Goal: Information Seeking & Learning: Learn about a topic

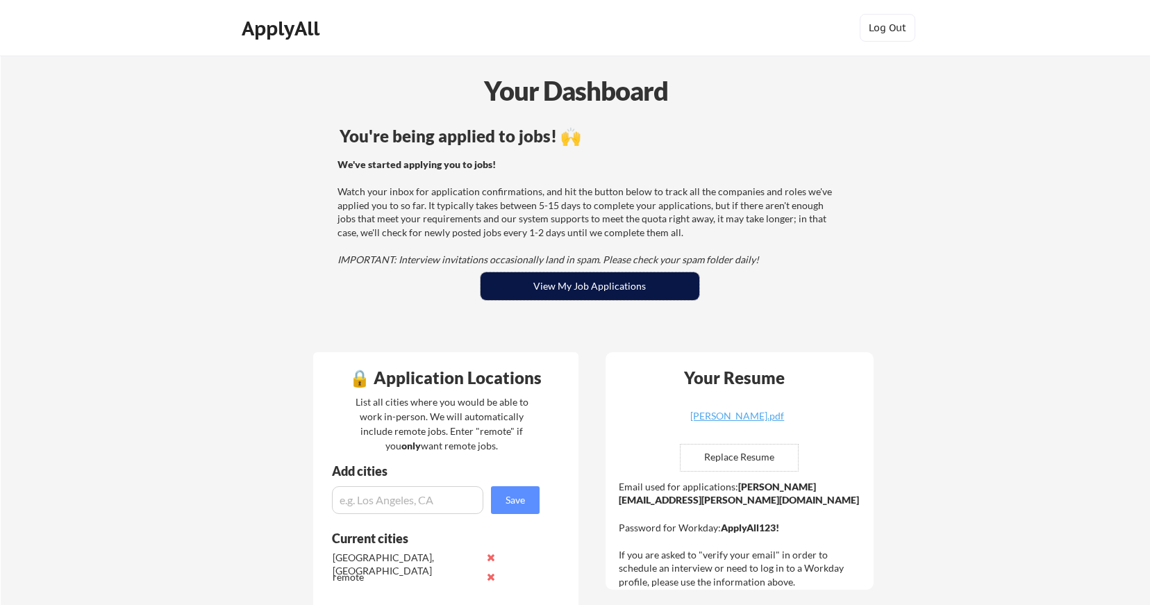
click at [547, 284] on button "View My Job Applications" at bounding box center [590, 286] width 219 height 28
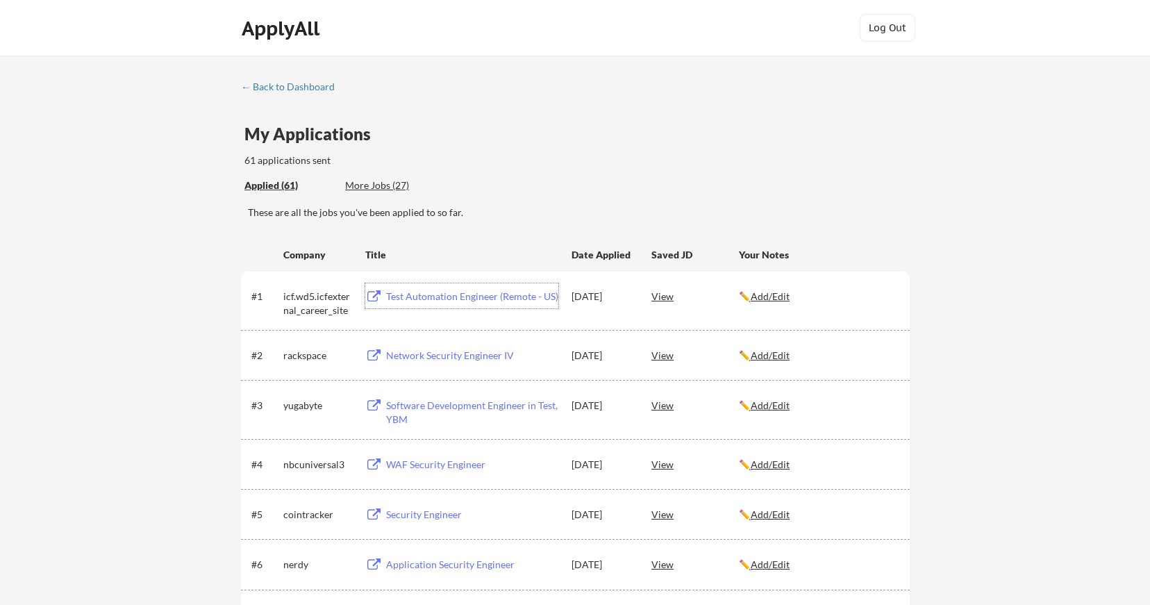
click at [493, 295] on div "Test Automation Engineer (Remote - US)" at bounding box center [472, 297] width 172 height 14
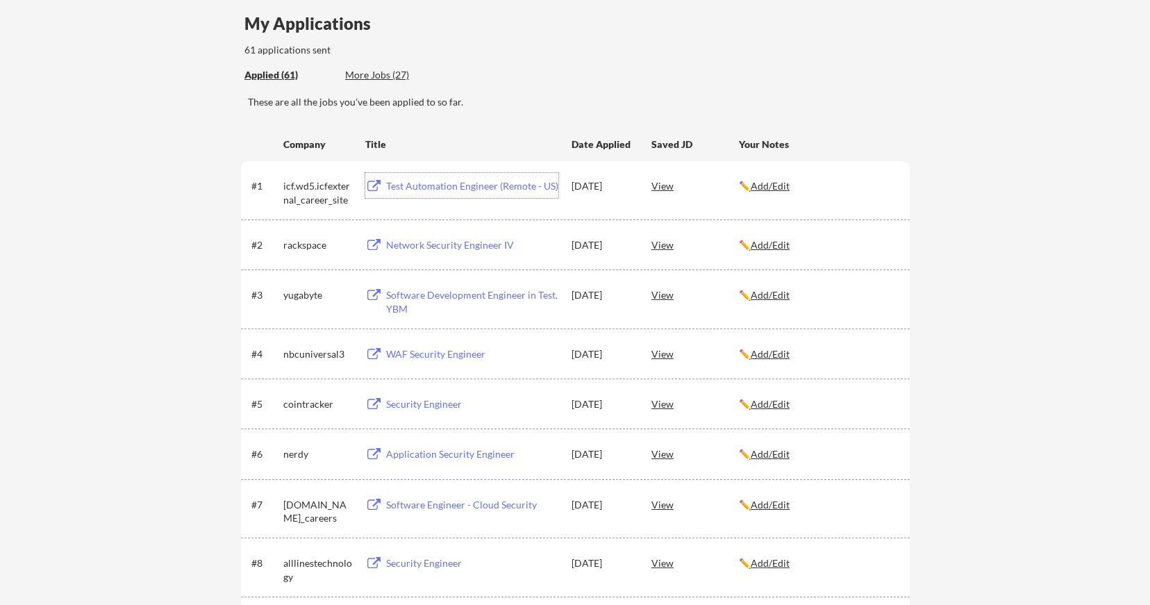
scroll to position [184, 0]
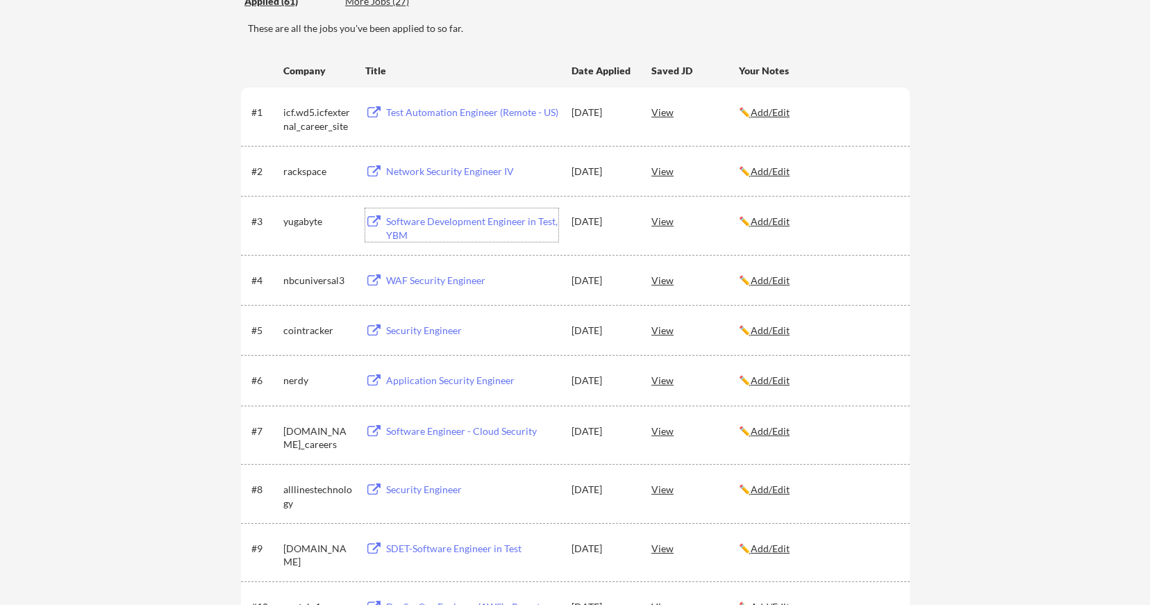
click at [498, 219] on div "Software Development Engineer in Test, YBM" at bounding box center [472, 228] width 172 height 27
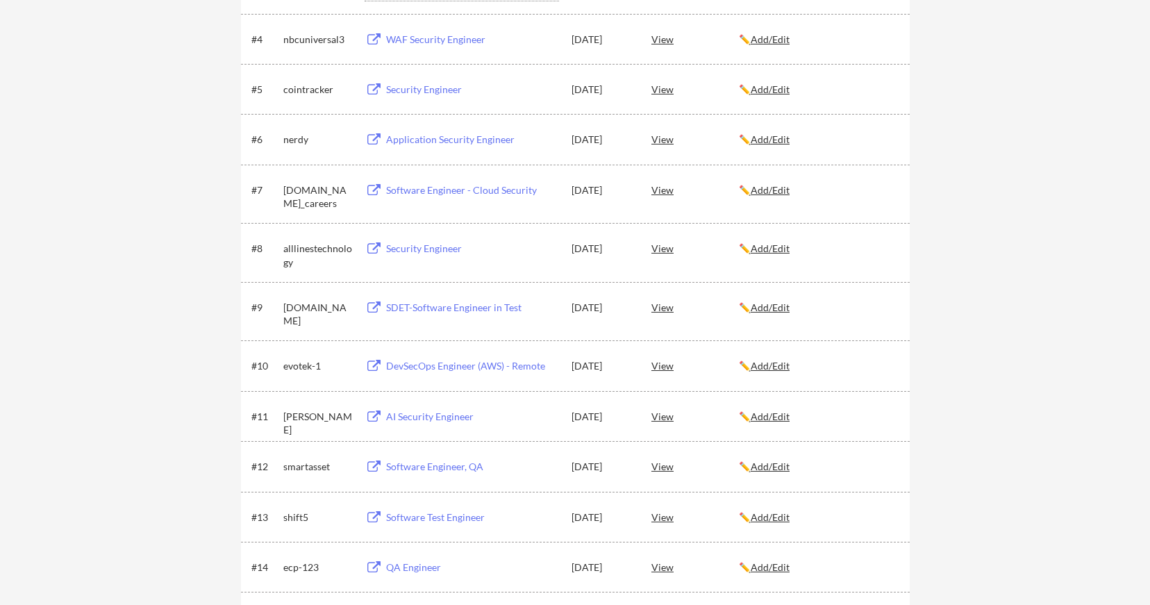
scroll to position [437, 0]
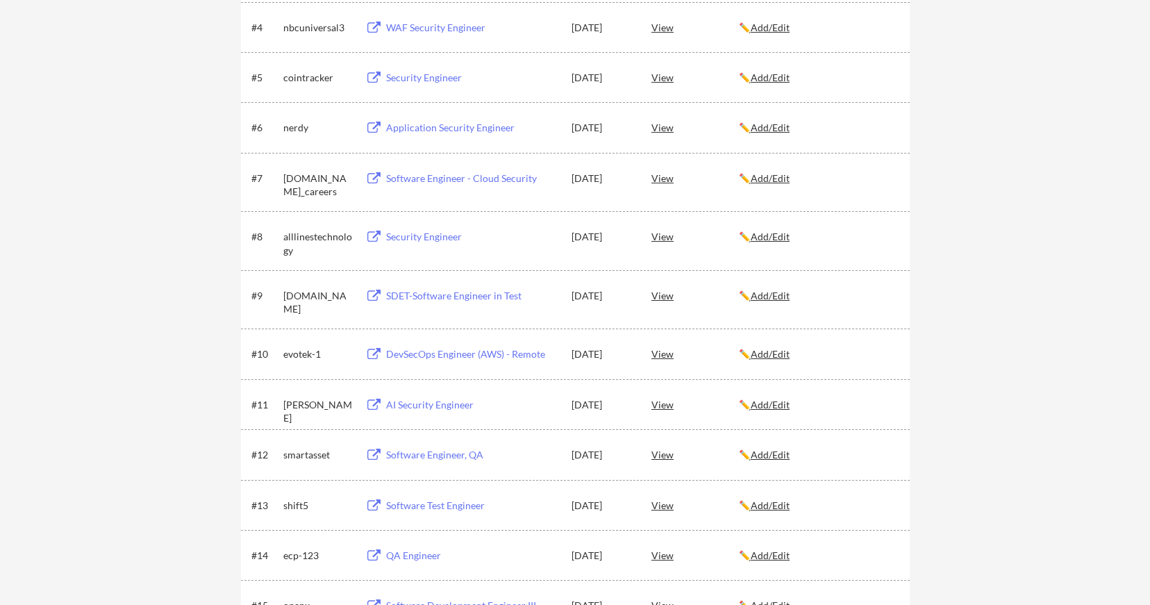
click at [466, 293] on div "SDET-Software Engineer in Test" at bounding box center [472, 296] width 172 height 14
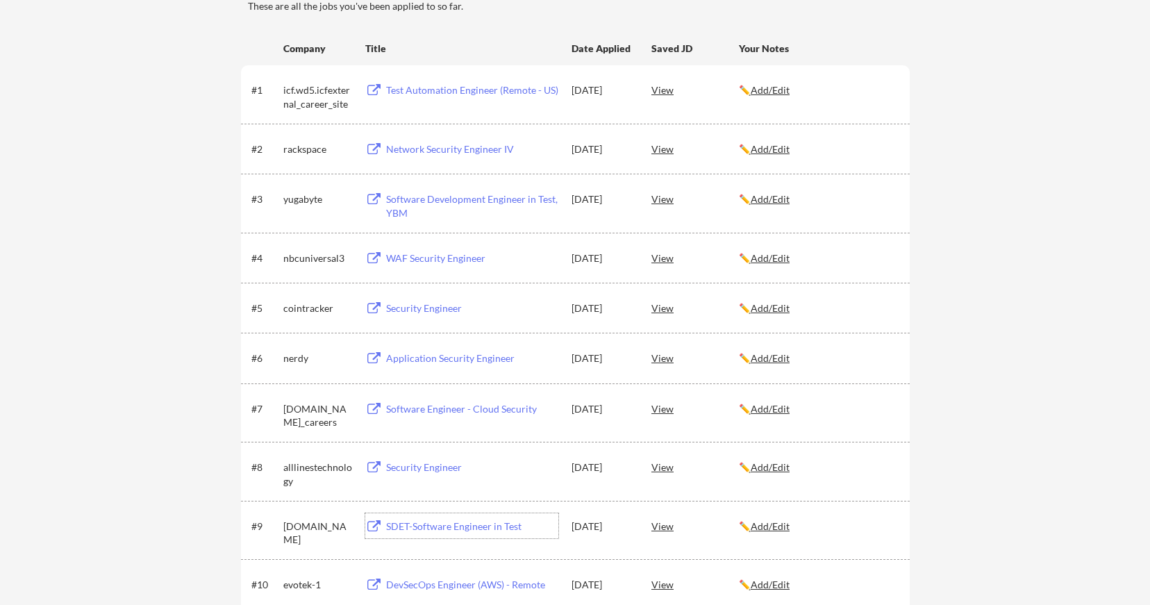
scroll to position [197, 0]
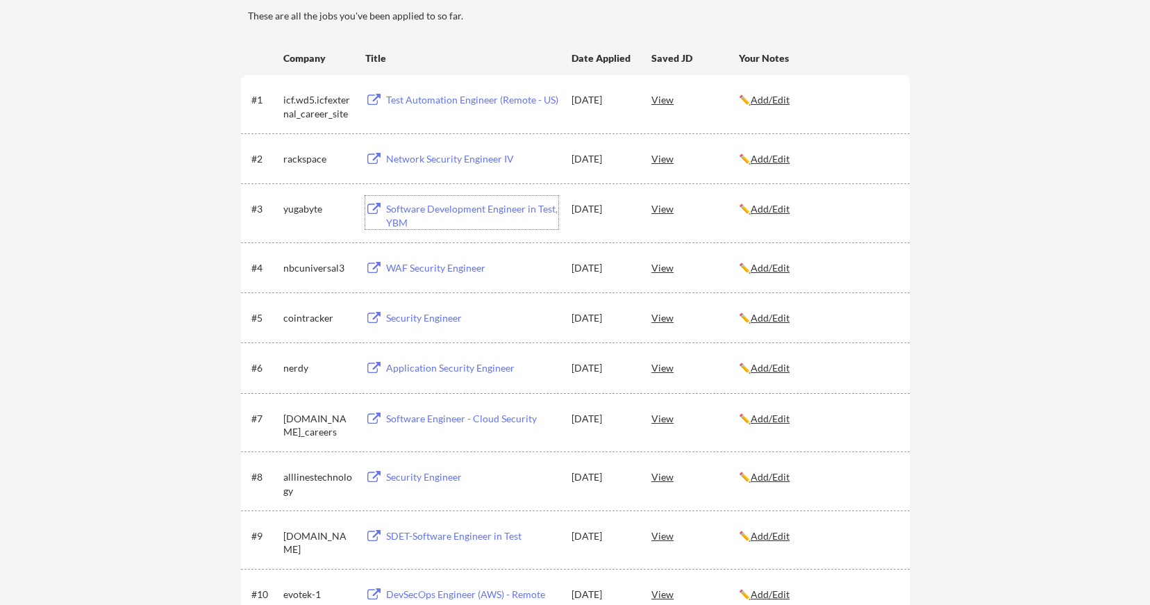
click at [447, 208] on div "Software Development Engineer in Test, YBM" at bounding box center [472, 215] width 172 height 27
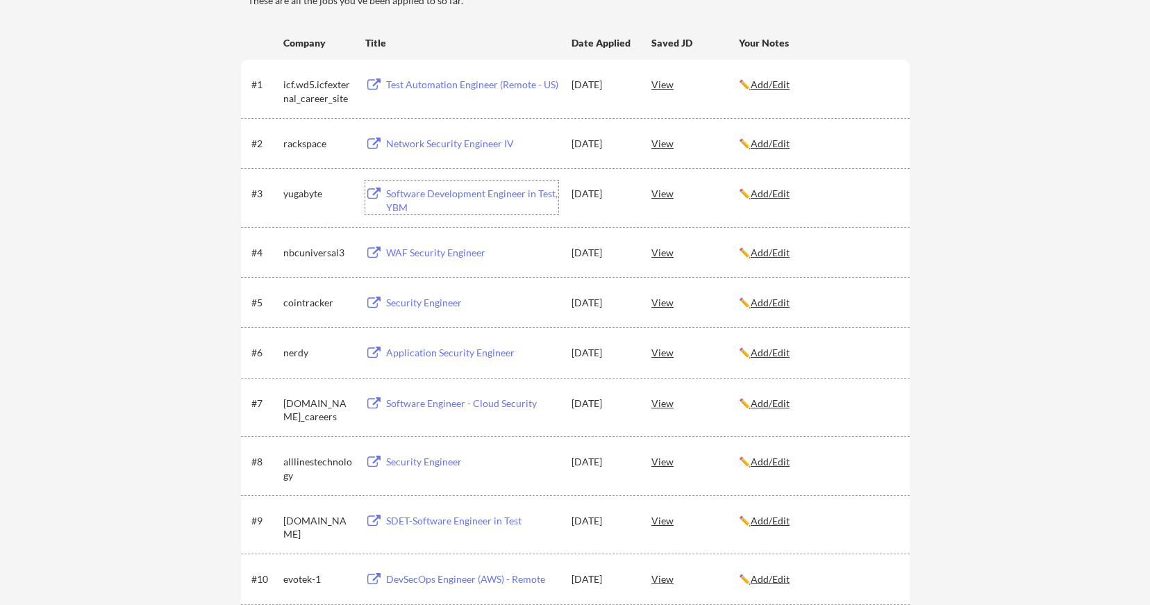
scroll to position [0, 0]
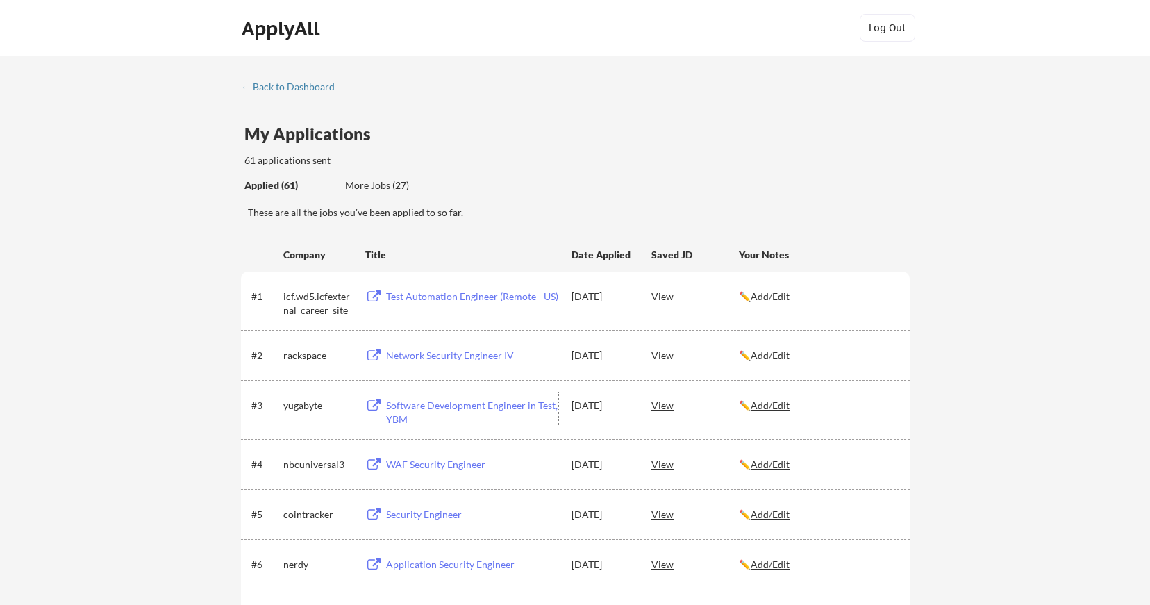
click at [390, 187] on div "More Jobs (27)" at bounding box center [396, 186] width 102 height 14
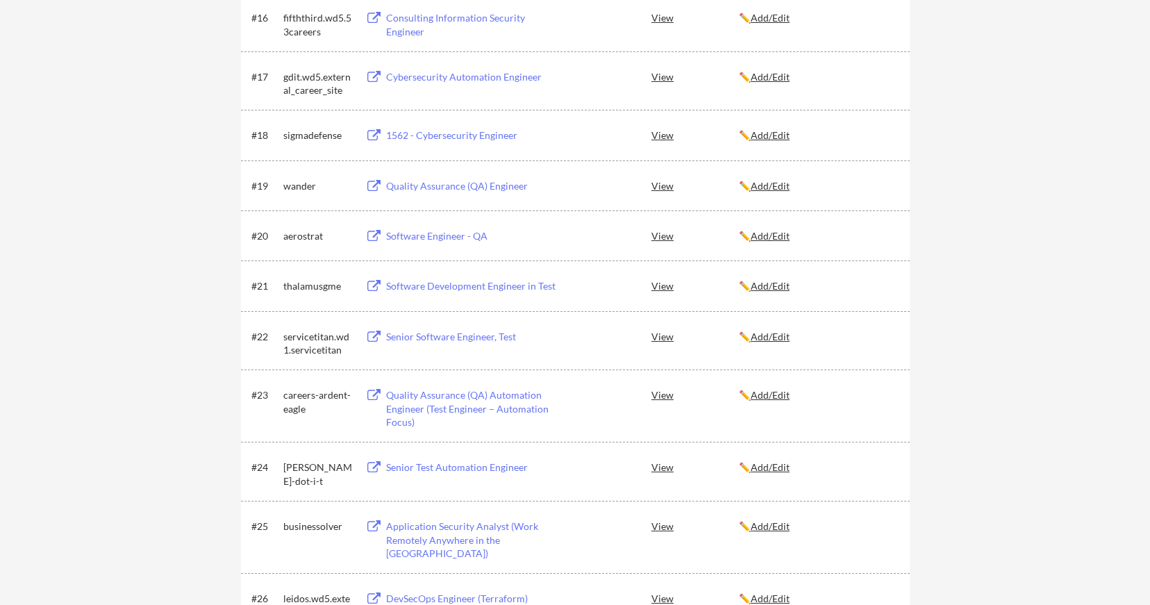
scroll to position [1023, 0]
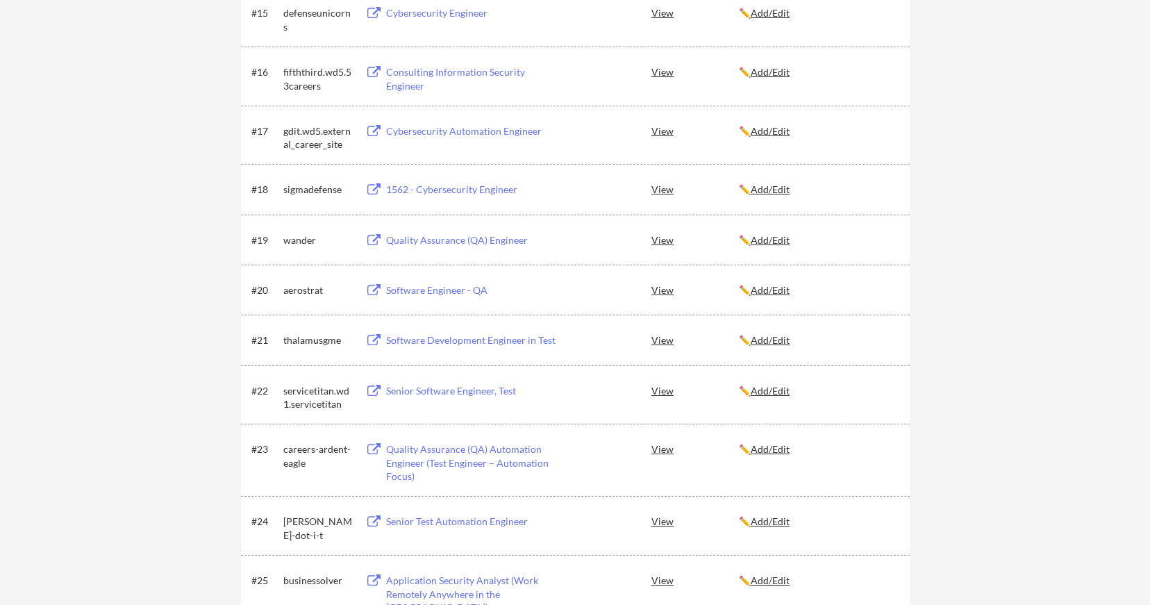
click at [377, 391] on button at bounding box center [373, 391] width 17 height 13
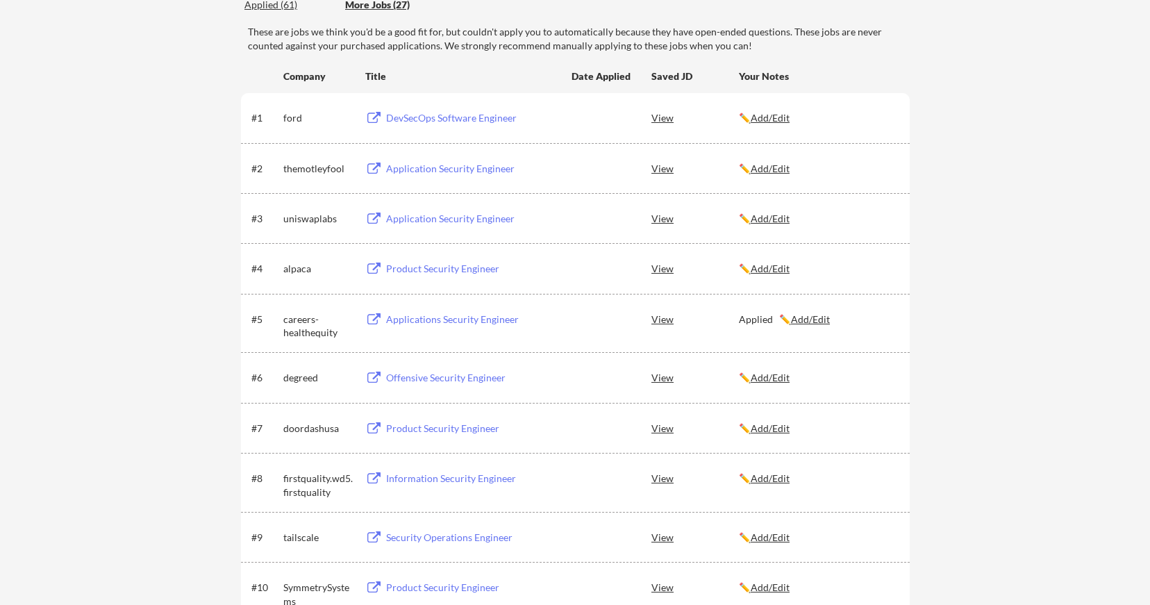
scroll to position [0, 0]
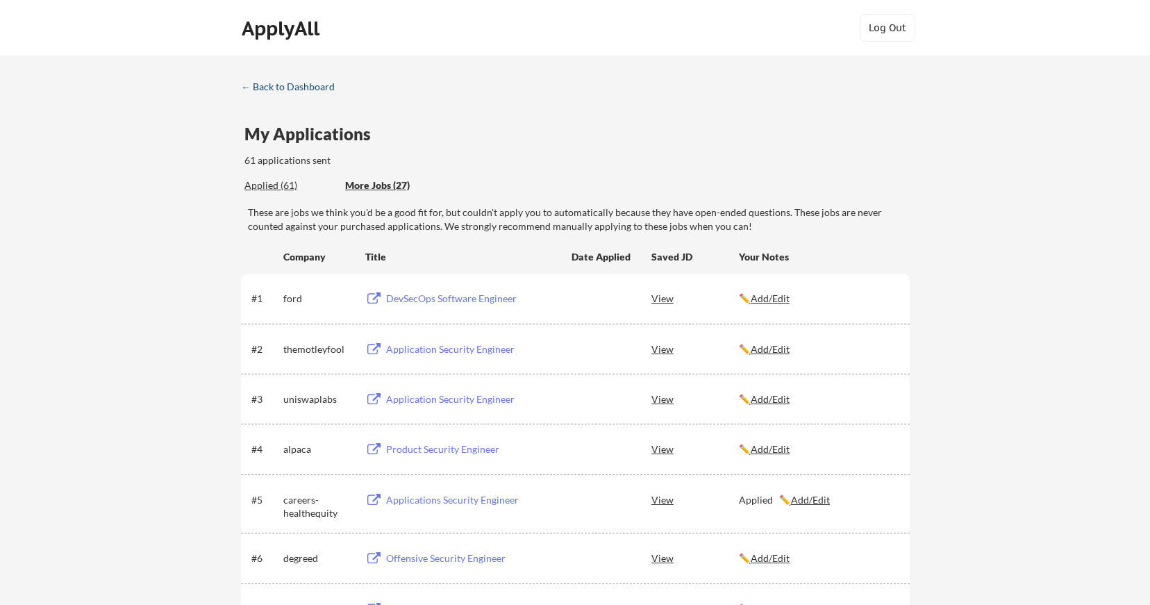
click at [279, 82] on div "← Back to Dashboard" at bounding box center [293, 87] width 104 height 10
